Goal: Task Accomplishment & Management: Manage account settings

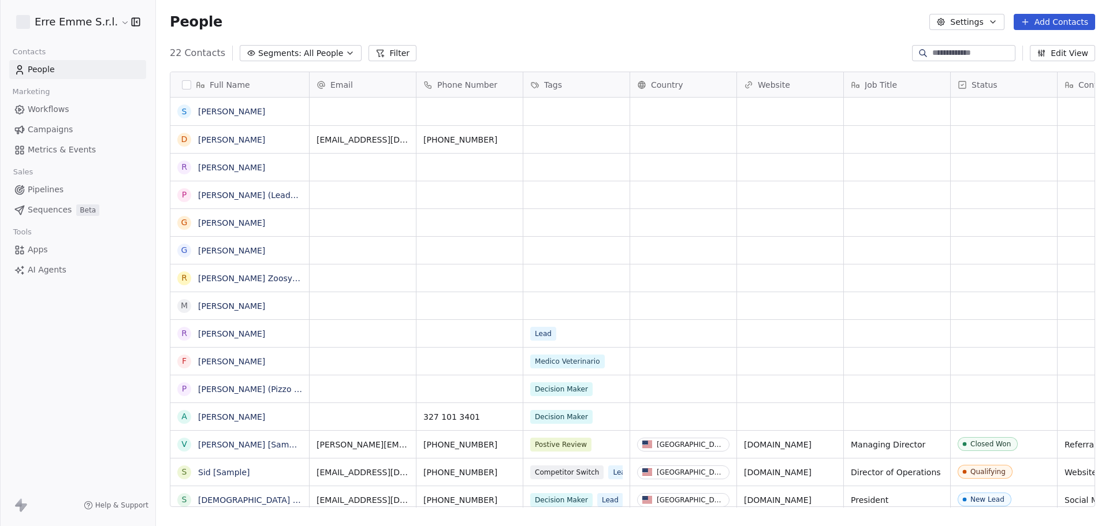
scroll to position [454, 944]
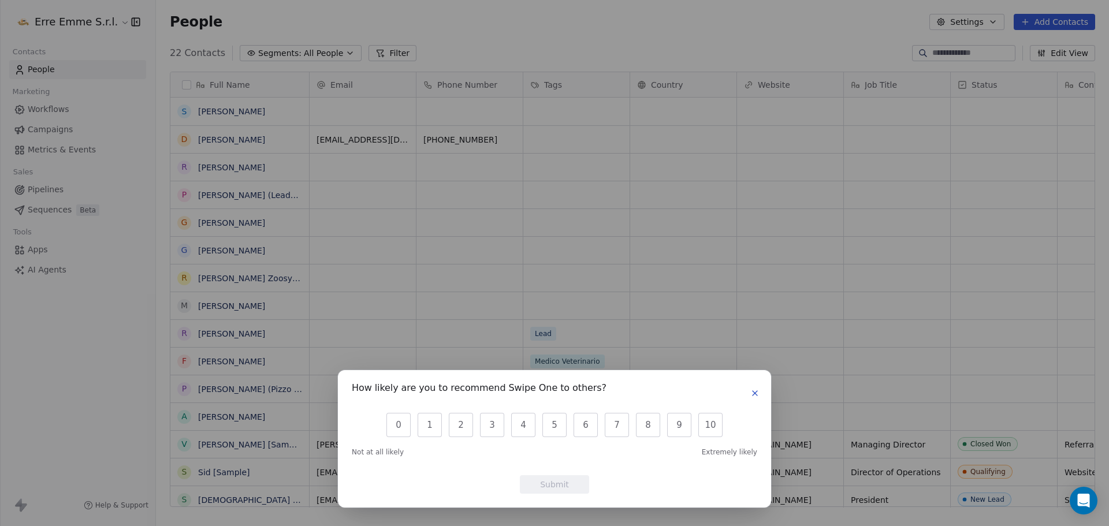
click at [750, 392] on icon "button" at bounding box center [754, 393] width 9 height 9
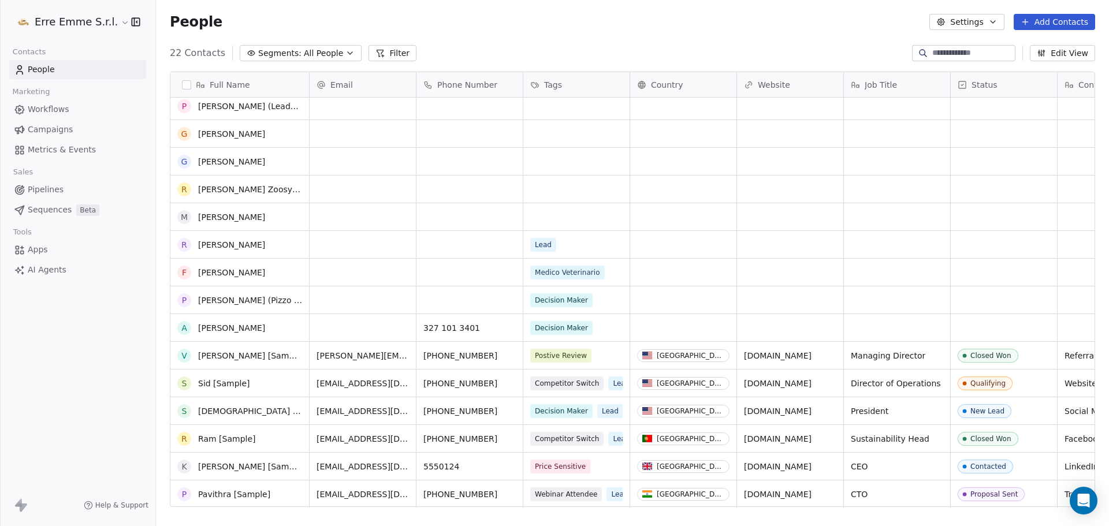
scroll to position [0, 0]
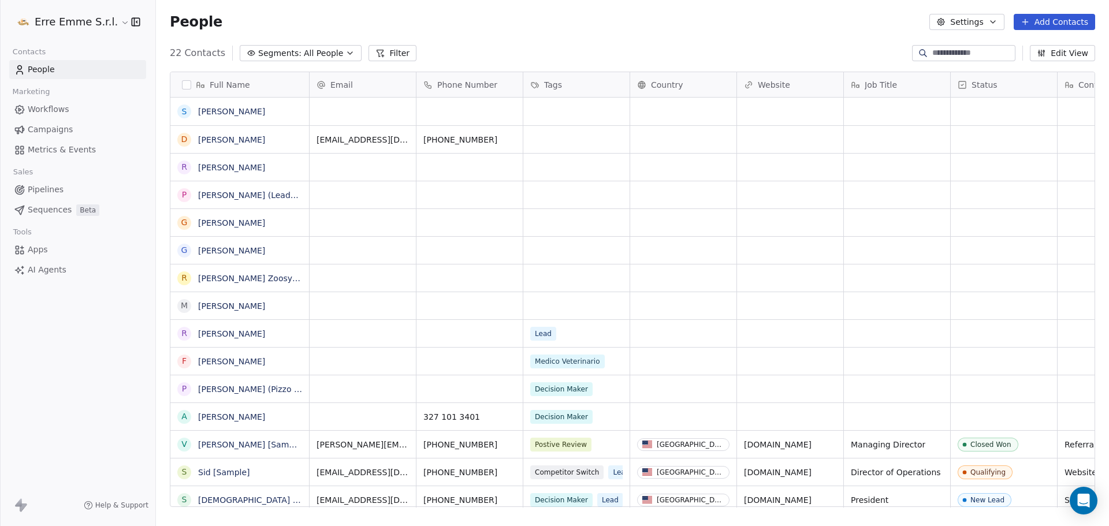
click at [1056, 20] on button "Add Contacts" at bounding box center [1054, 22] width 81 height 16
click at [944, 52] on input at bounding box center [972, 53] width 81 height 12
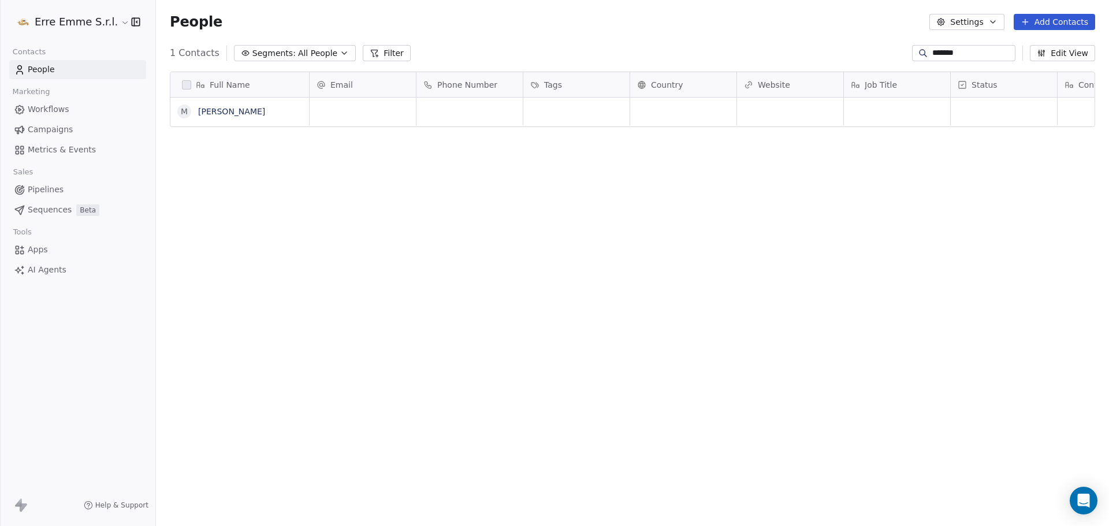
scroll to position [454, 944]
type input "*******"
click at [236, 111] on link "[PERSON_NAME]" at bounding box center [231, 111] width 67 height 9
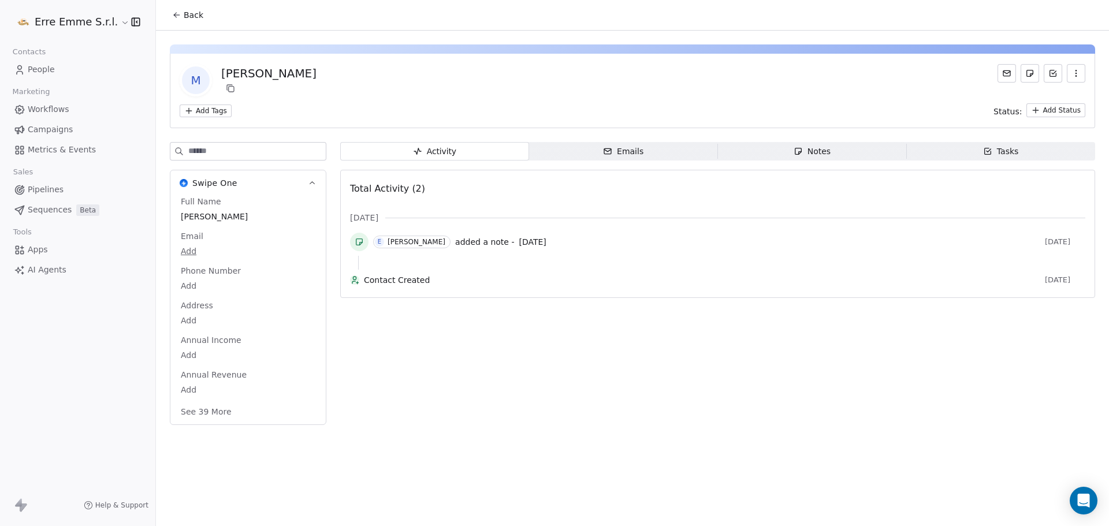
click at [827, 147] on div "Notes" at bounding box center [812, 152] width 37 height 12
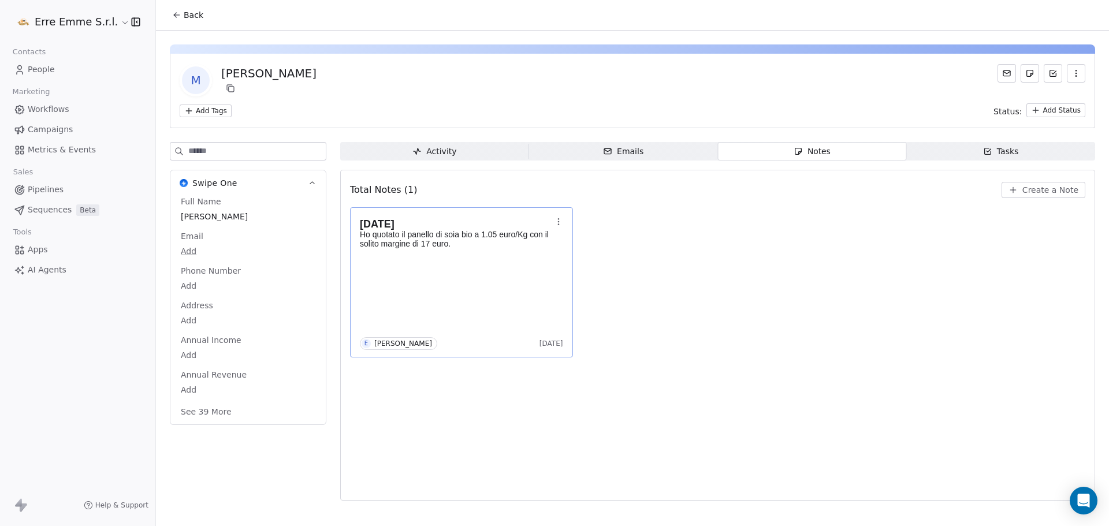
click at [472, 239] on p "Ho quotato il panello di soia bio a 1.05 euro/Kg con il solito margine di 17 eu…" at bounding box center [456, 239] width 192 height 18
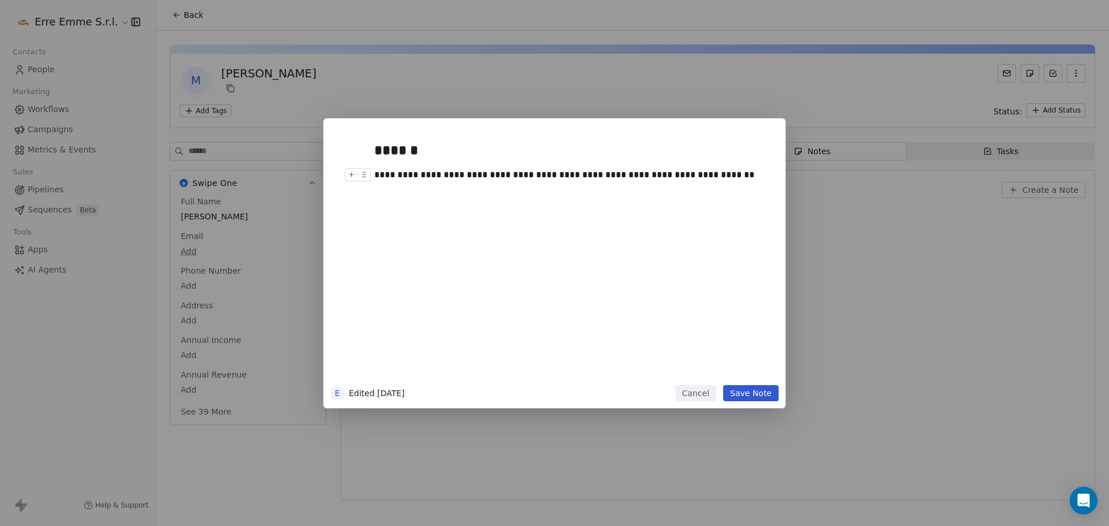
click at [749, 169] on div "**********" at bounding box center [567, 175] width 386 height 14
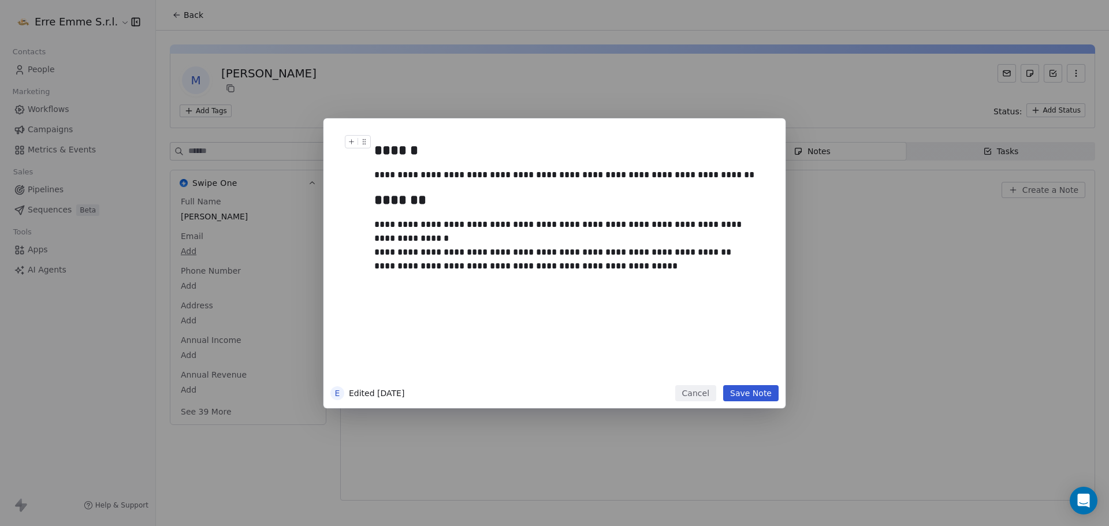
click at [743, 392] on button "Save Note" at bounding box center [750, 393] width 55 height 16
